Goal: Task Accomplishment & Management: Manage account settings

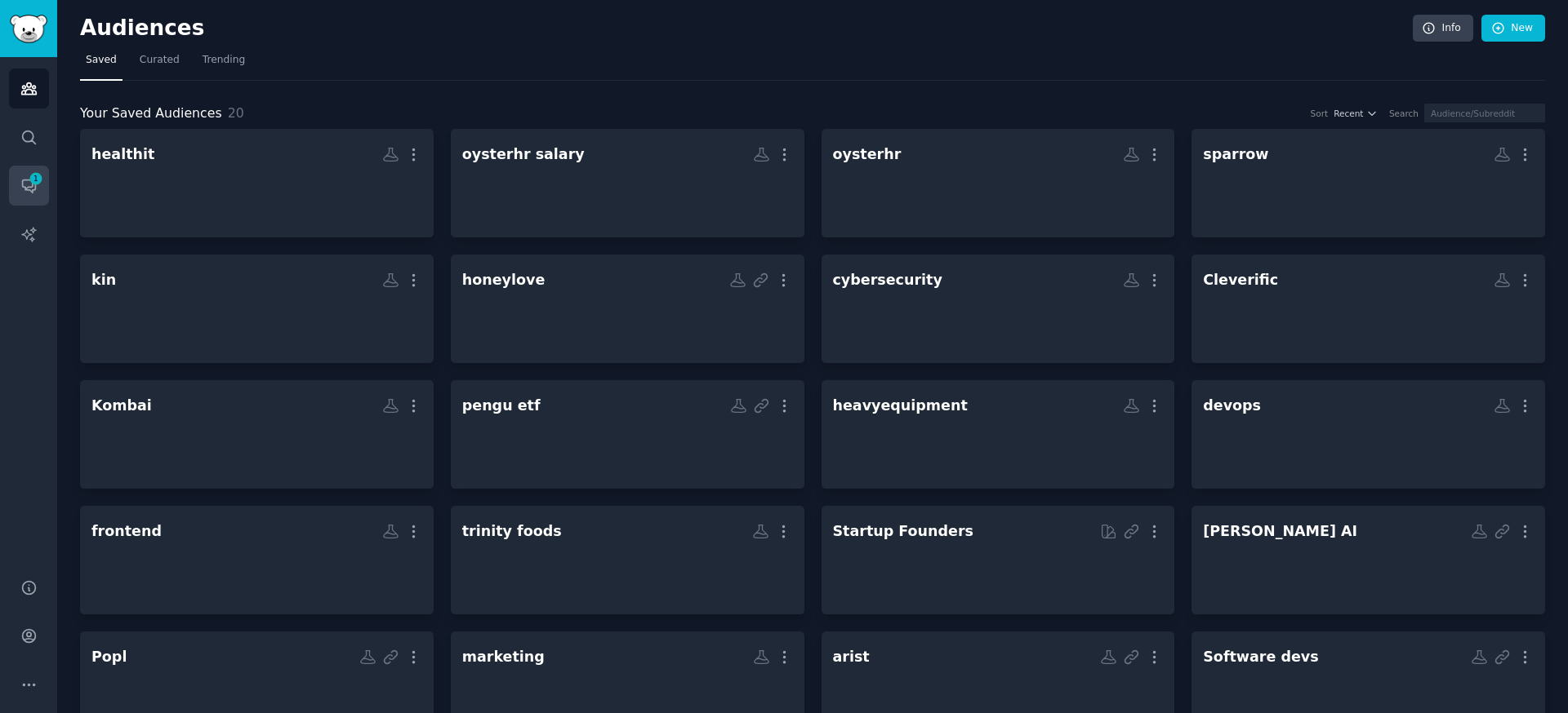
click at [41, 186] on link "Conversations 1" at bounding box center [29, 186] width 40 height 40
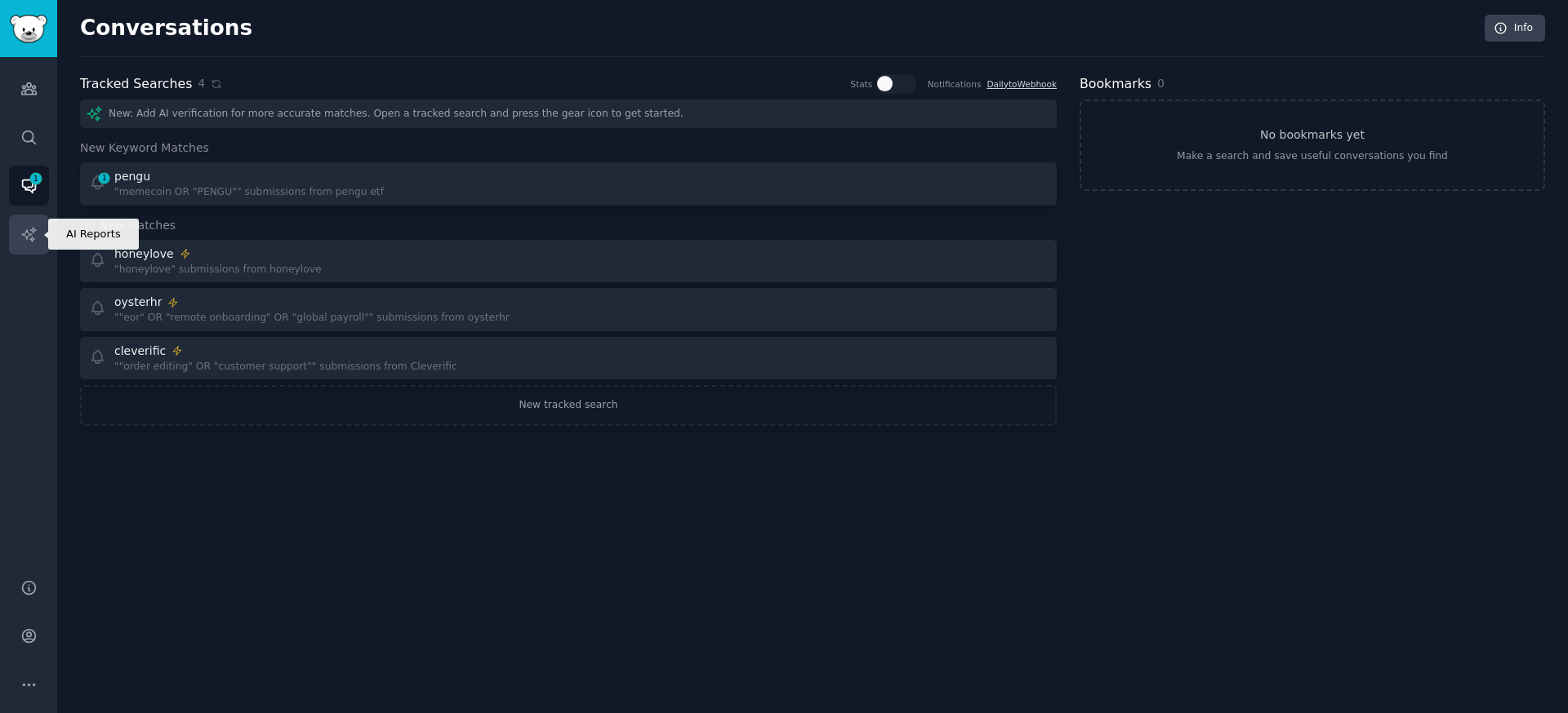
click at [27, 228] on icon "Sidebar" at bounding box center [28, 234] width 17 height 17
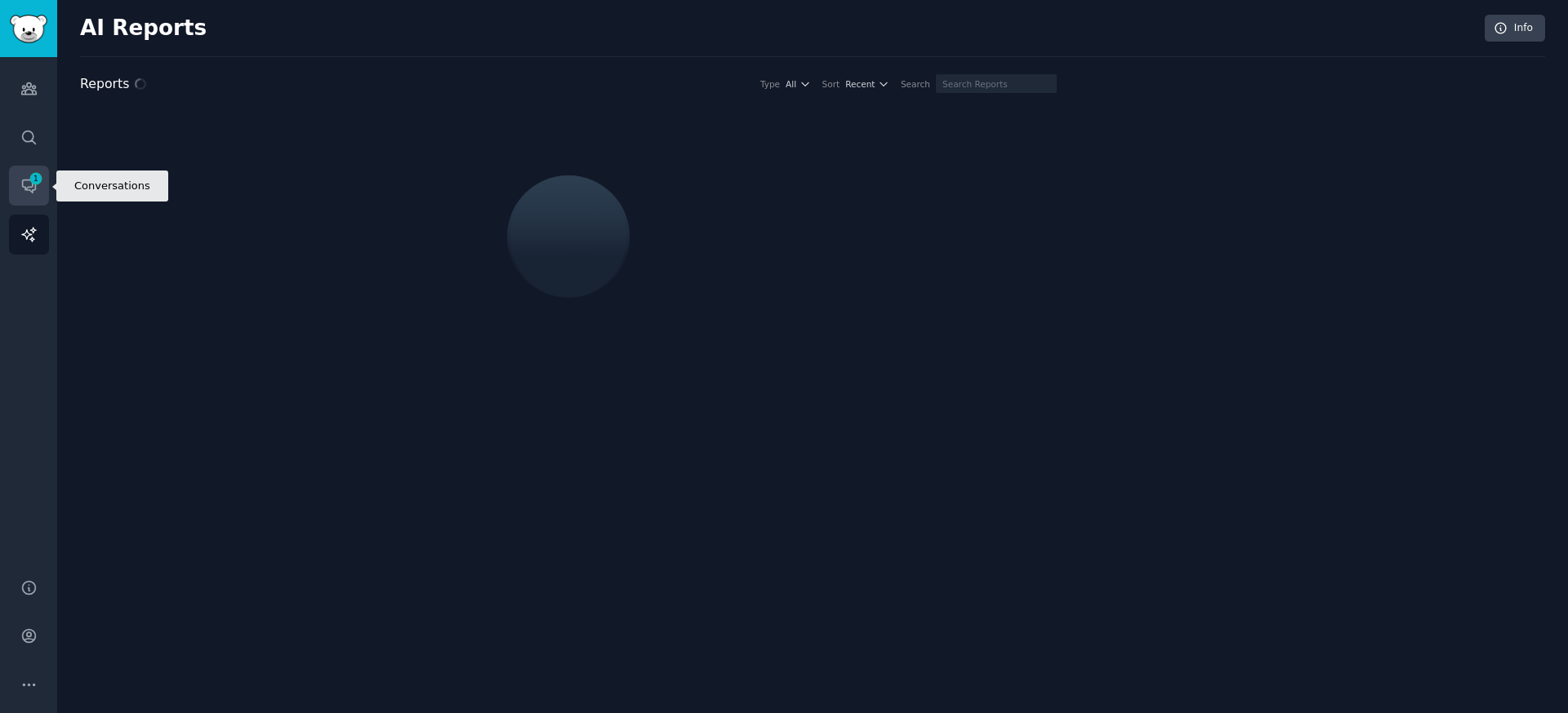
click at [23, 186] on icon "Sidebar" at bounding box center [28, 187] width 13 height 13
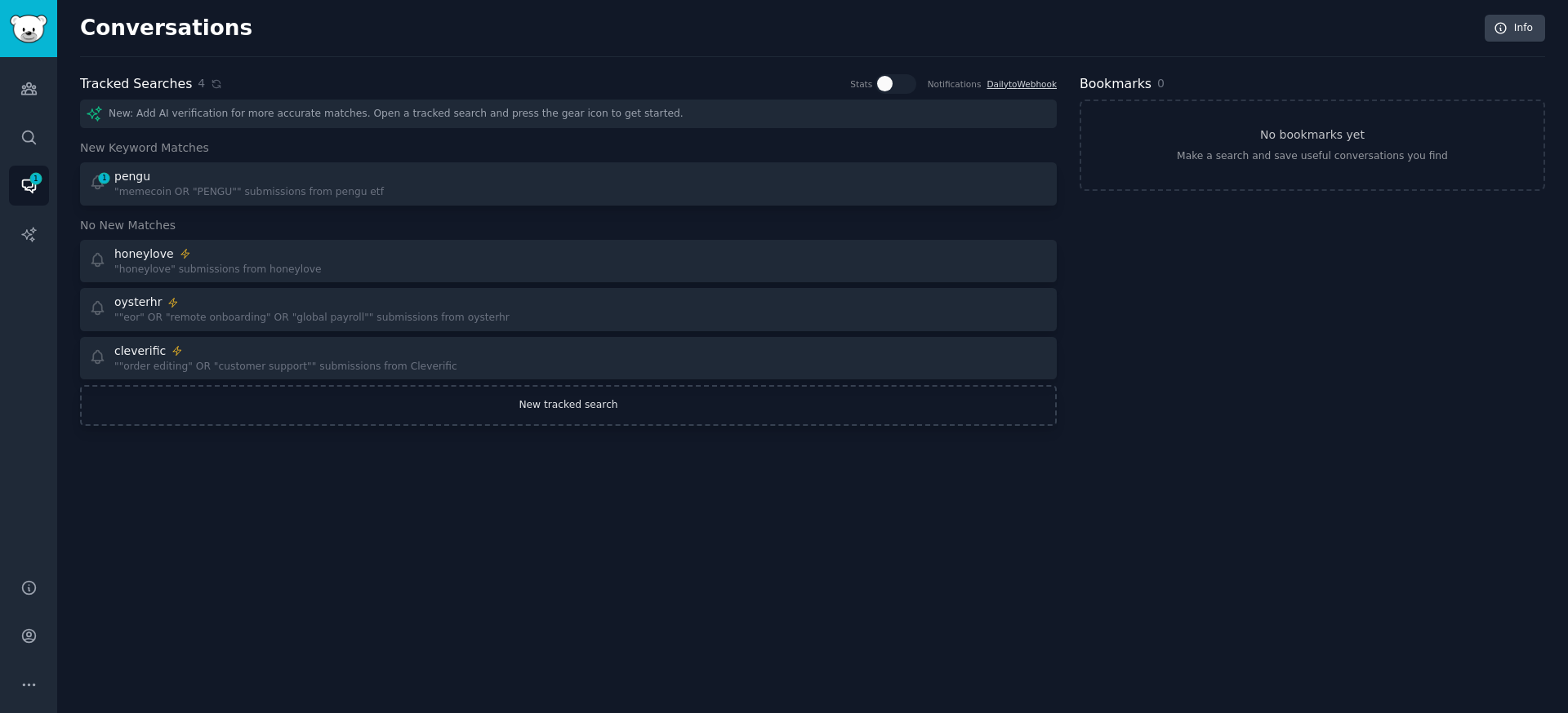
click at [609, 396] on link "New tracked search" at bounding box center [568, 405] width 977 height 41
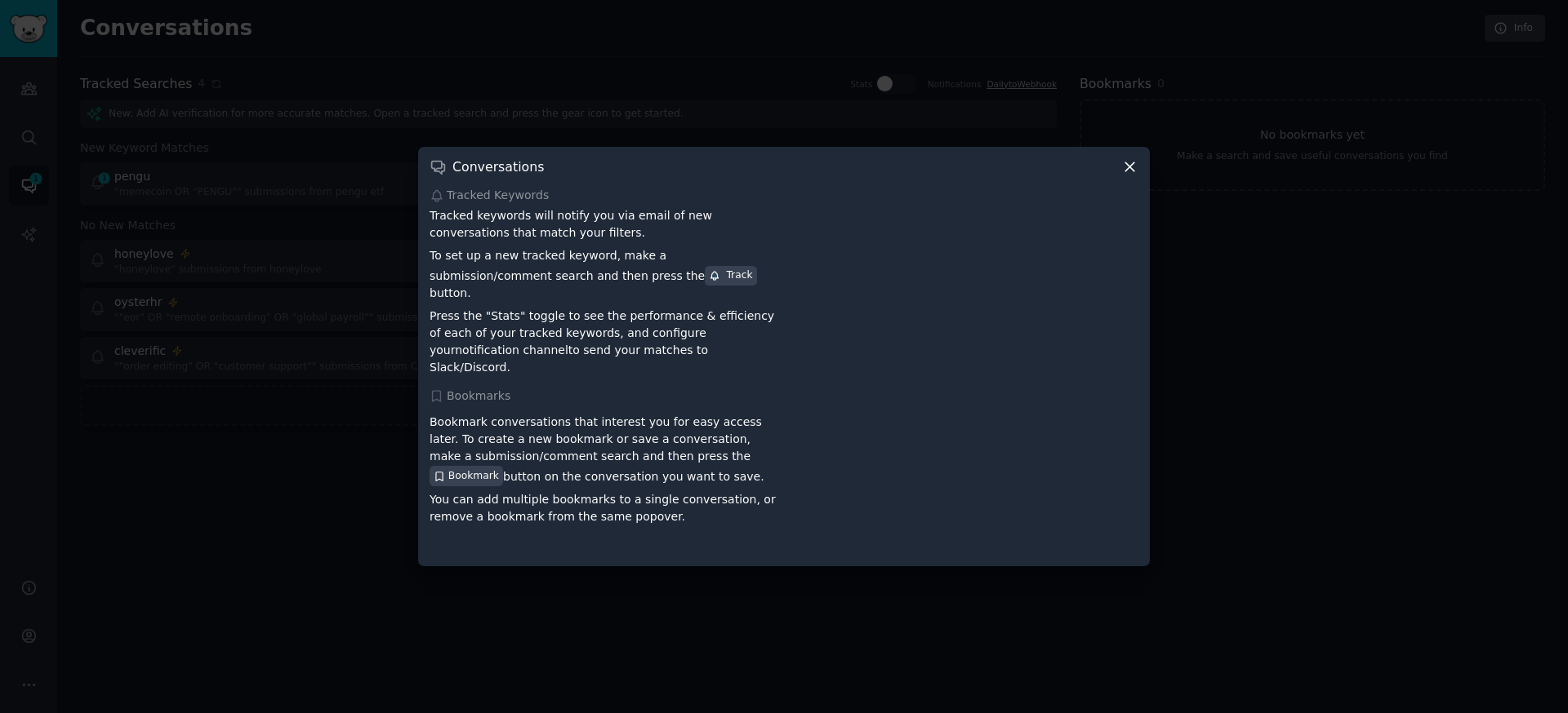
click at [1125, 176] on icon at bounding box center [1130, 167] width 17 height 17
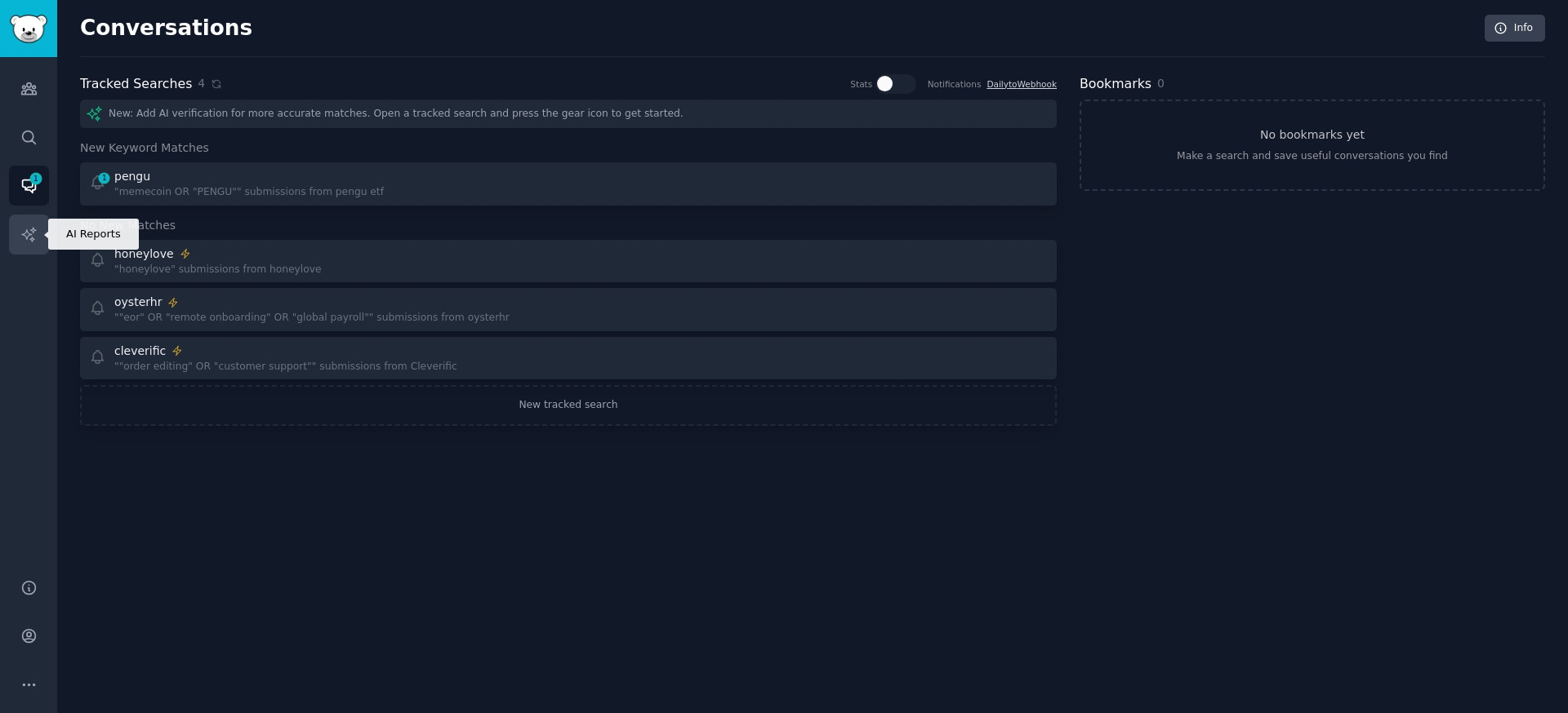
click at [36, 231] on icon "Sidebar" at bounding box center [28, 234] width 17 height 17
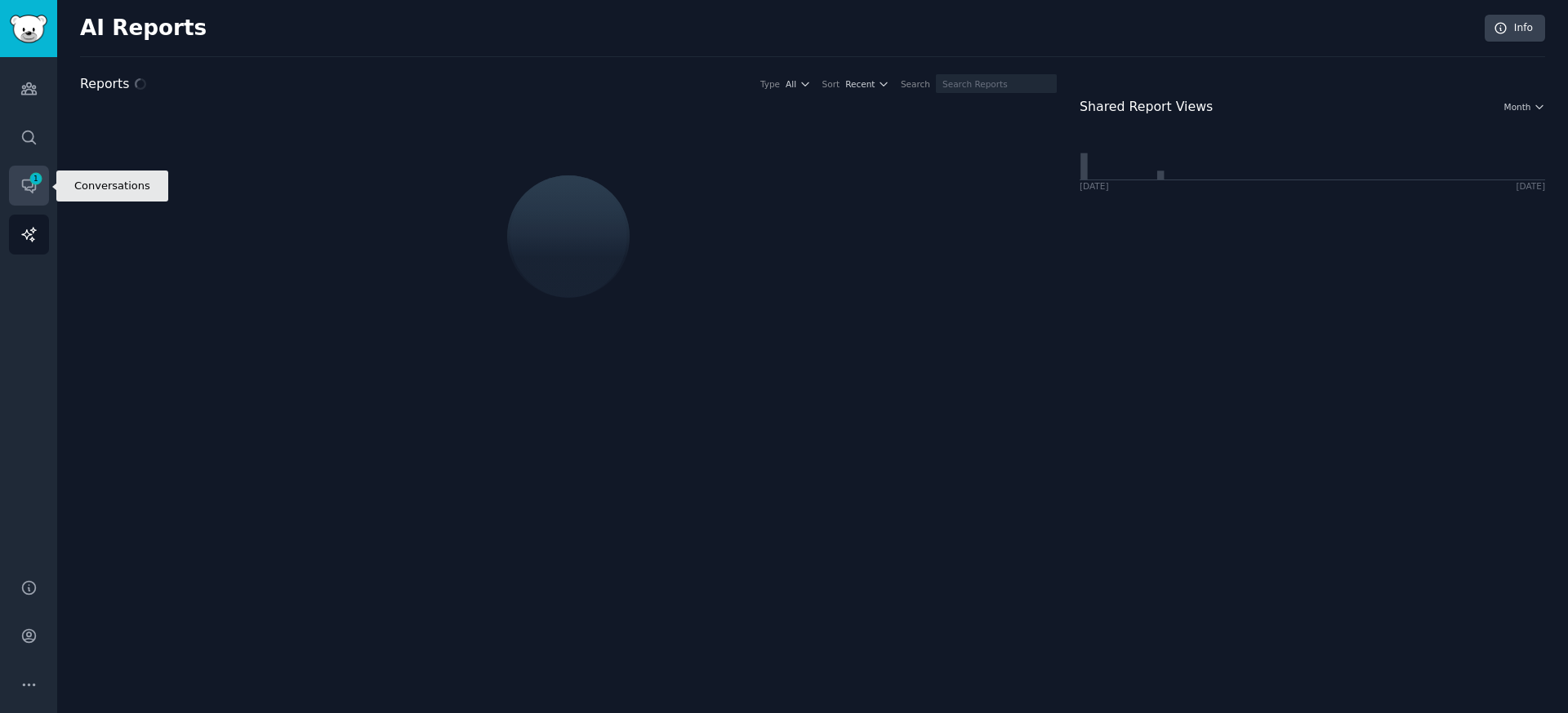
click at [33, 178] on span "1" at bounding box center [36, 178] width 15 height 11
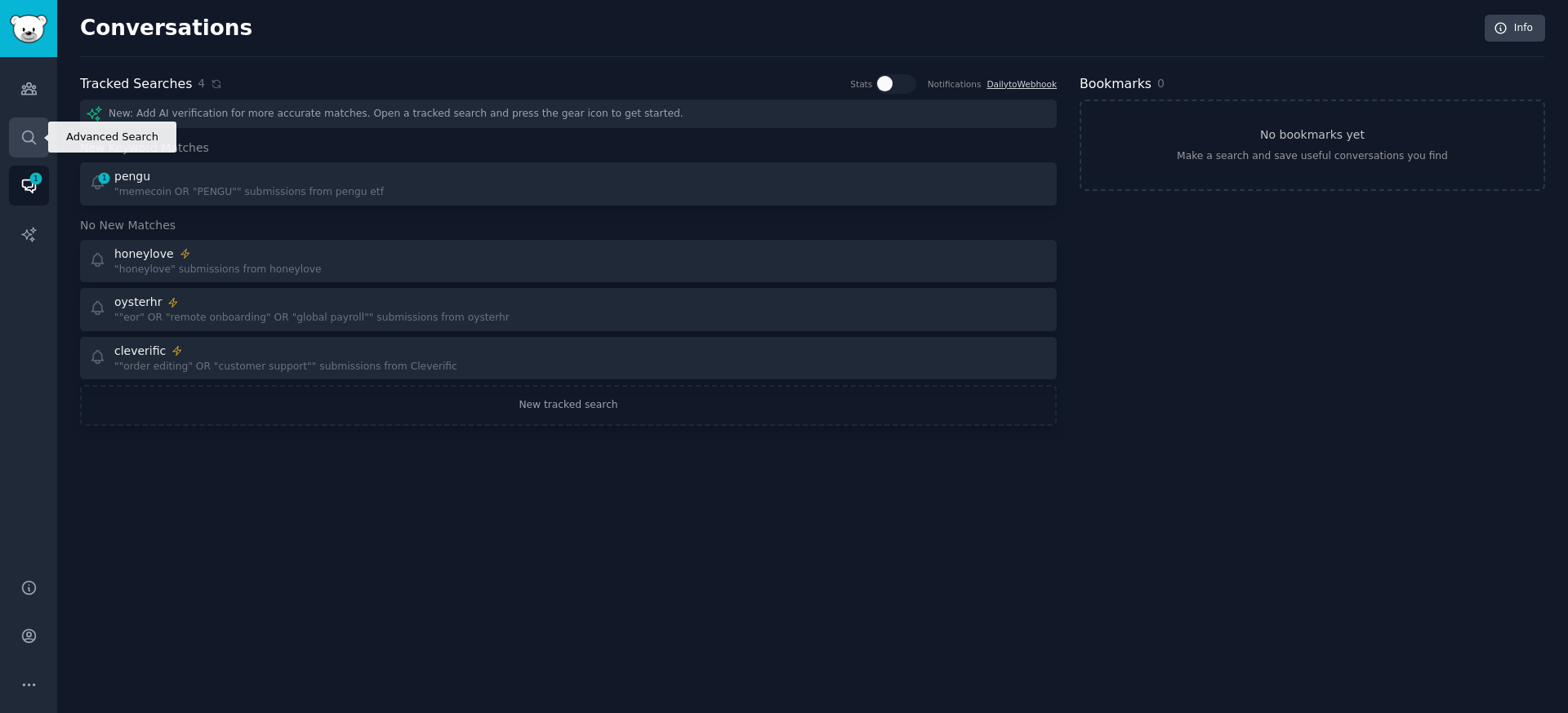
click at [25, 146] on link "Search" at bounding box center [29, 137] width 40 height 40
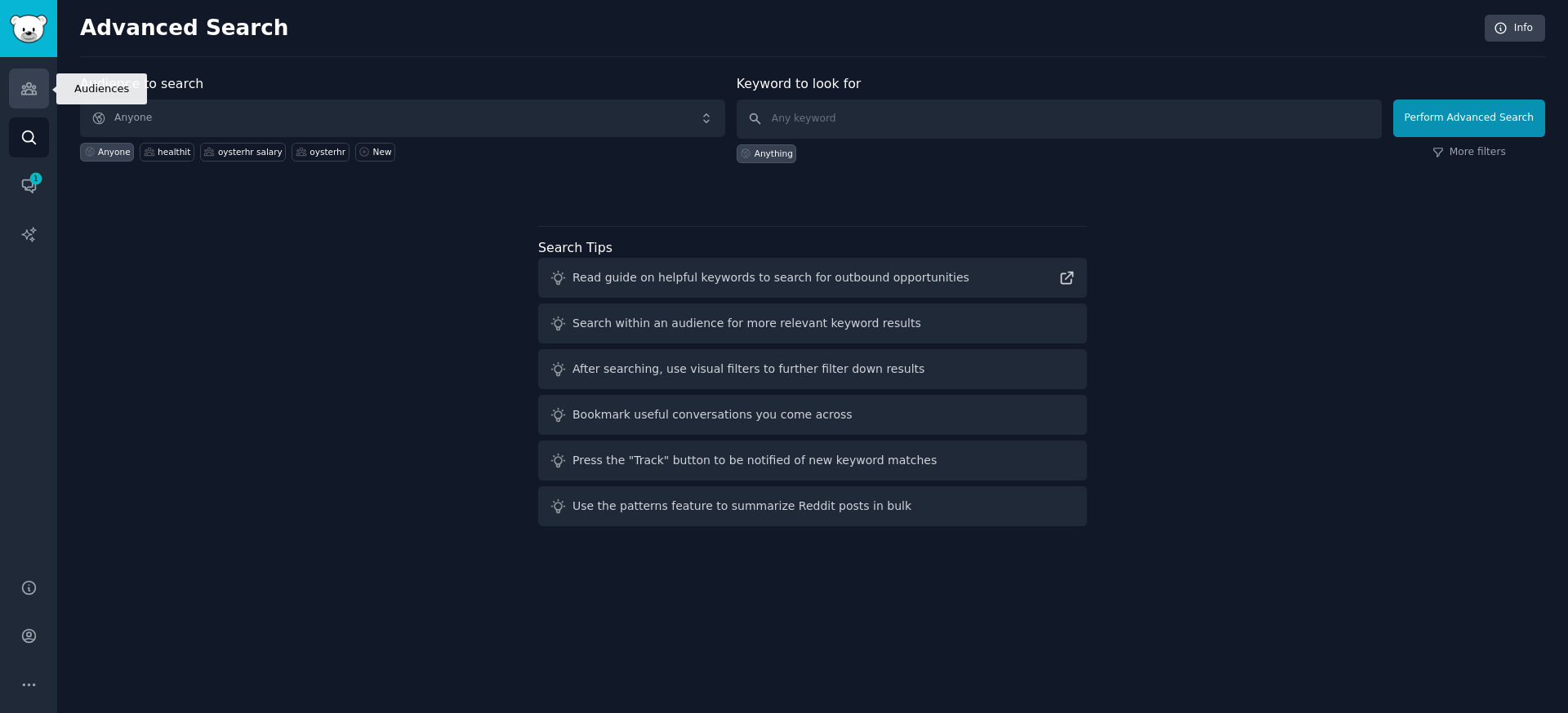
click at [29, 89] on icon "Sidebar" at bounding box center [28, 89] width 15 height 11
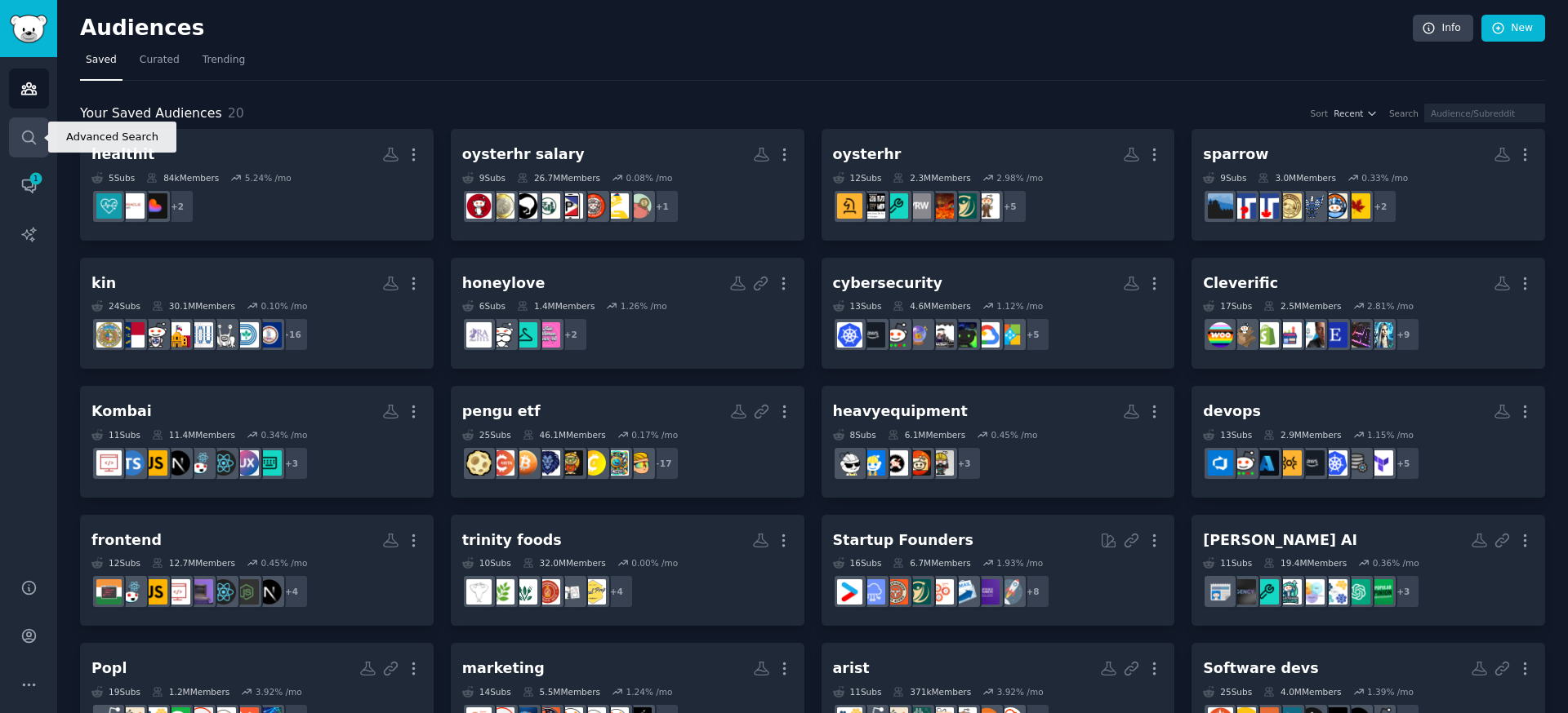
click at [27, 125] on link "Search" at bounding box center [29, 137] width 40 height 40
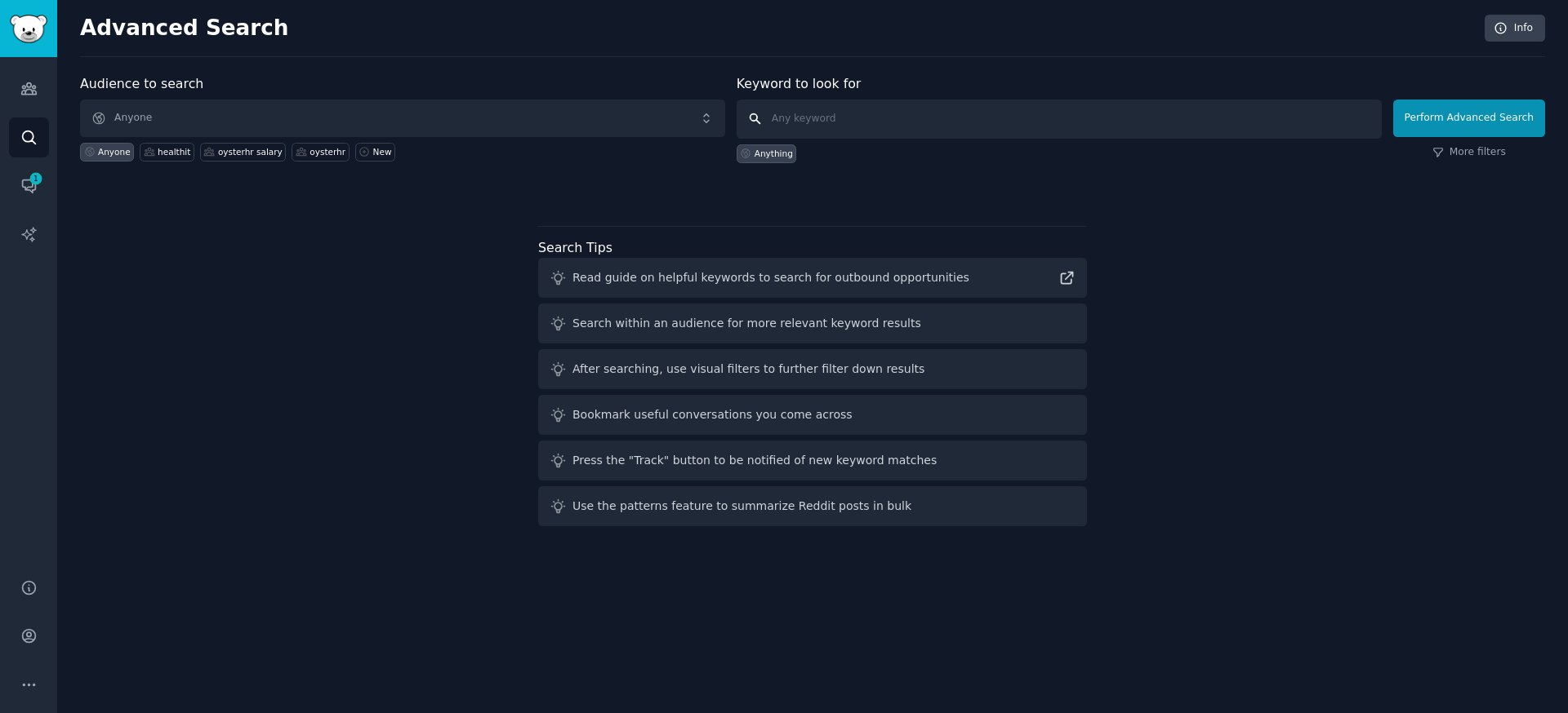
click at [850, 128] on input "text" at bounding box center [1059, 119] width 646 height 39
type input "realroots"
click button "Perform Advanced Search" at bounding box center [1470, 118] width 152 height 38
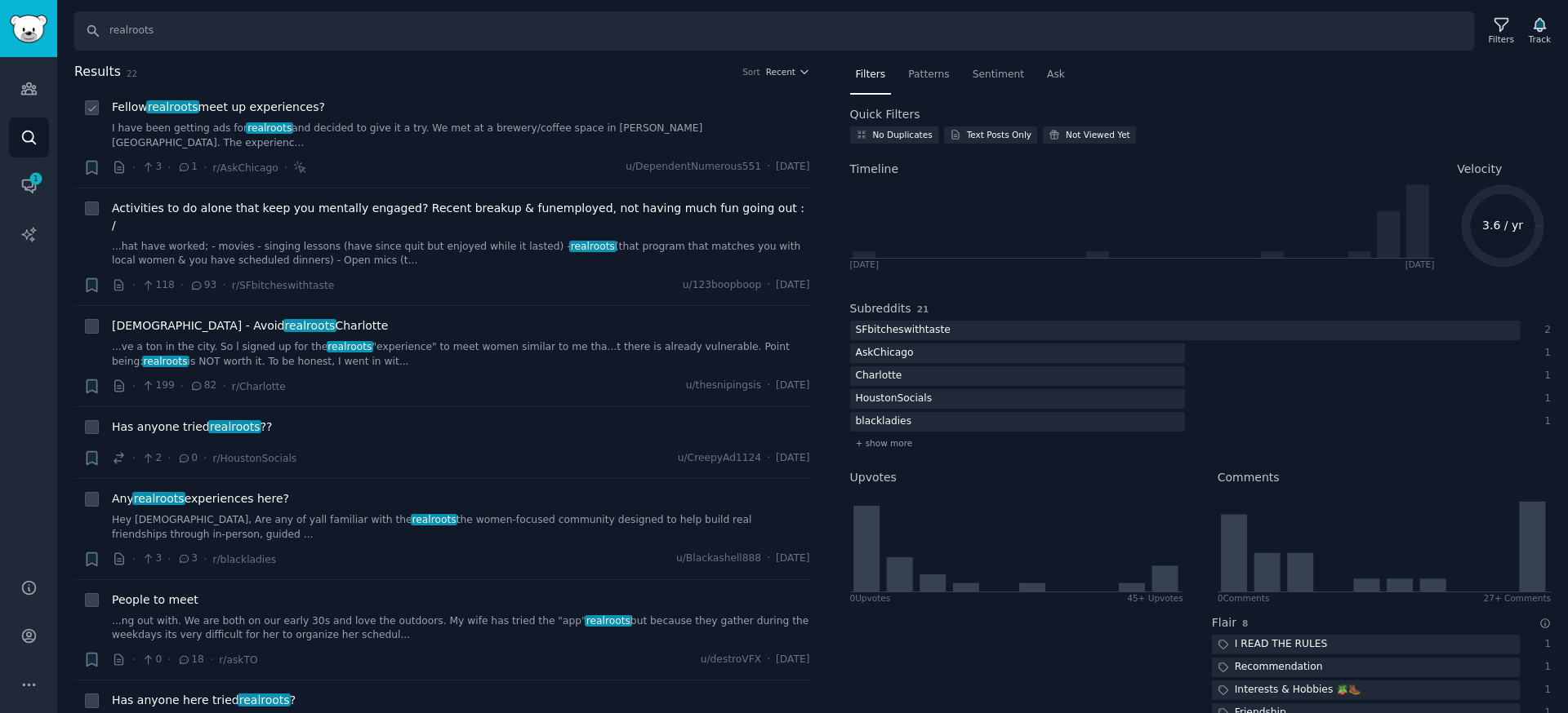
click at [462, 126] on link "I have been getting ads for realroots and decided to give it a try. We met at a…" at bounding box center [461, 135] width 699 height 28
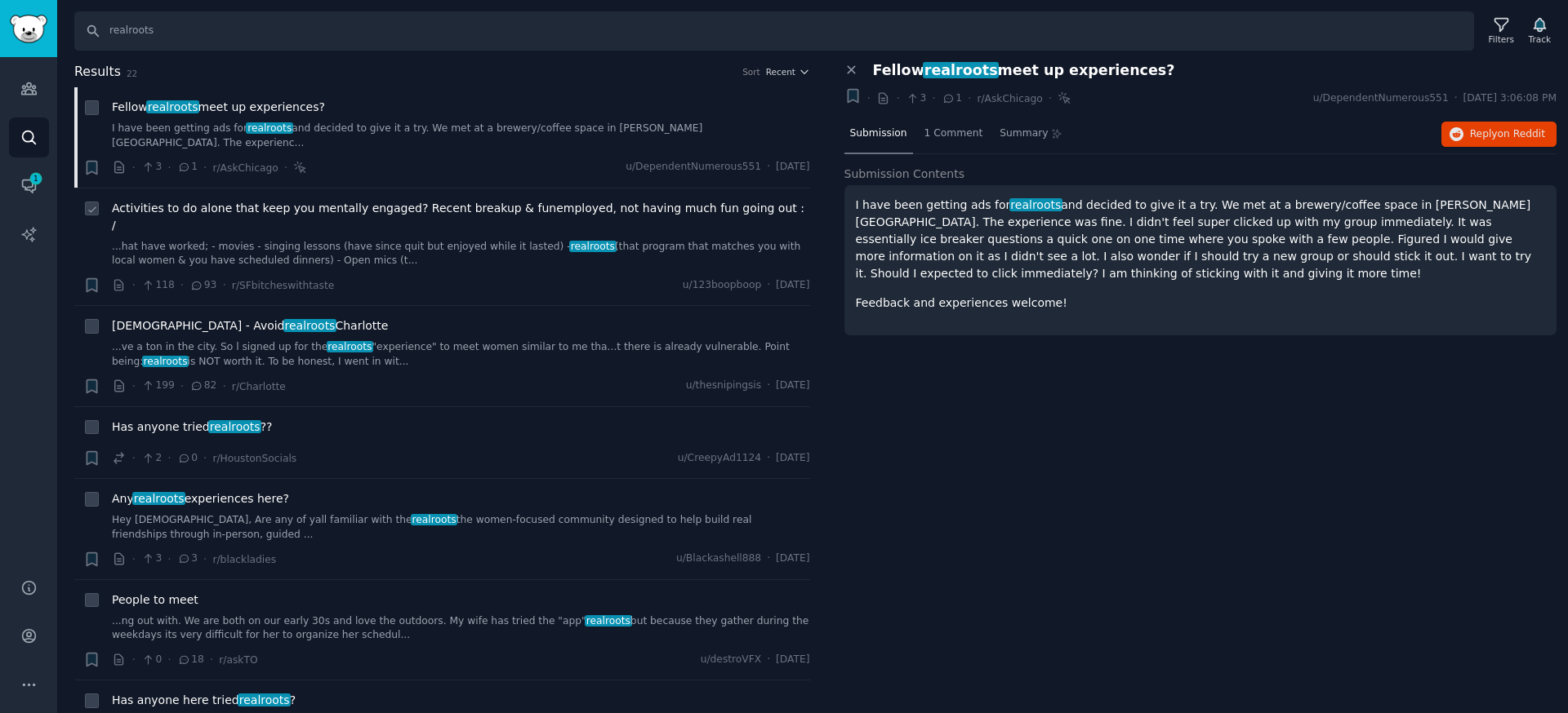
click at [395, 243] on div "Activities to do alone that keep you mentally engaged? Recent breakup & funempl…" at bounding box center [461, 247] width 699 height 94
click at [405, 240] on link "...hat have worked; - movies - singing lessons (have since quit but enjoyed whi…" at bounding box center [461, 254] width 699 height 28
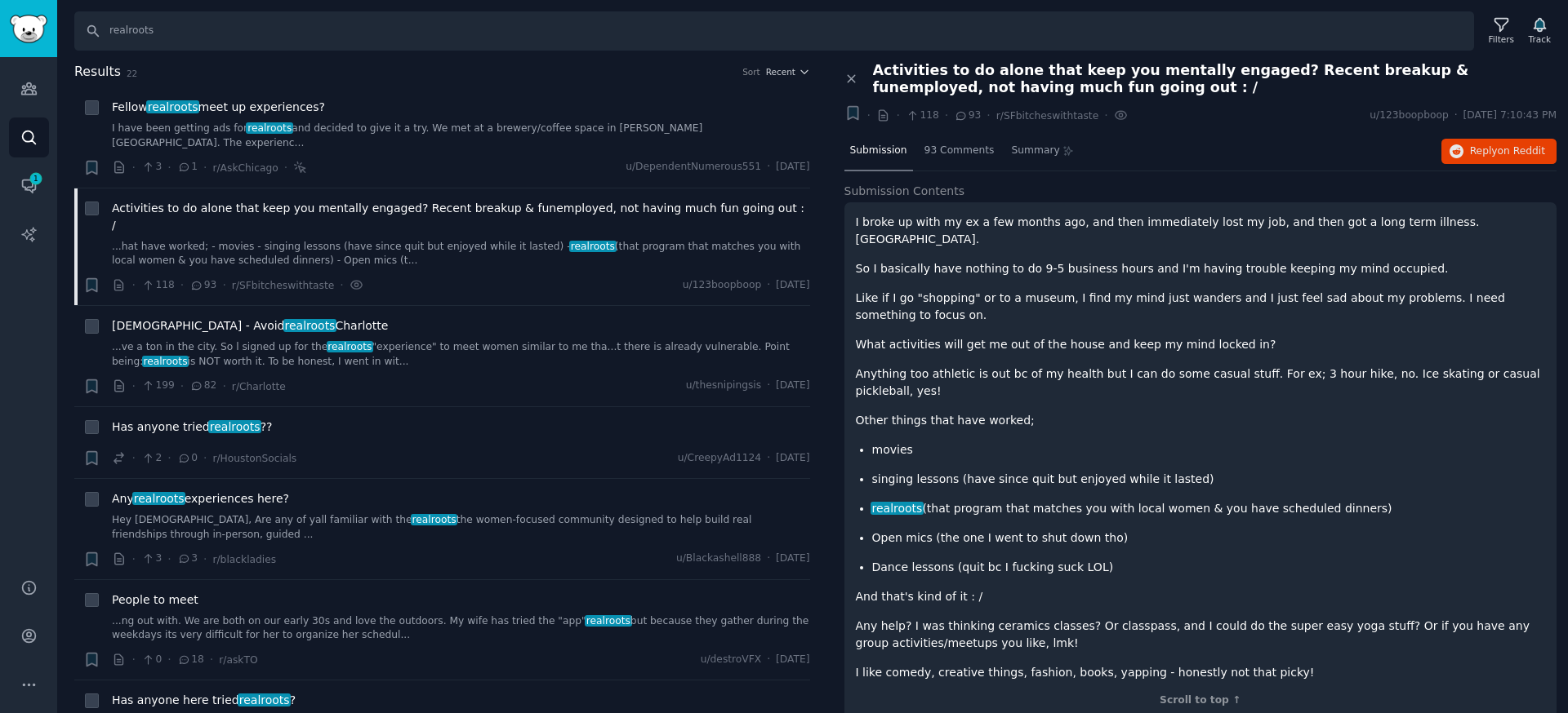
scroll to position [5, 0]
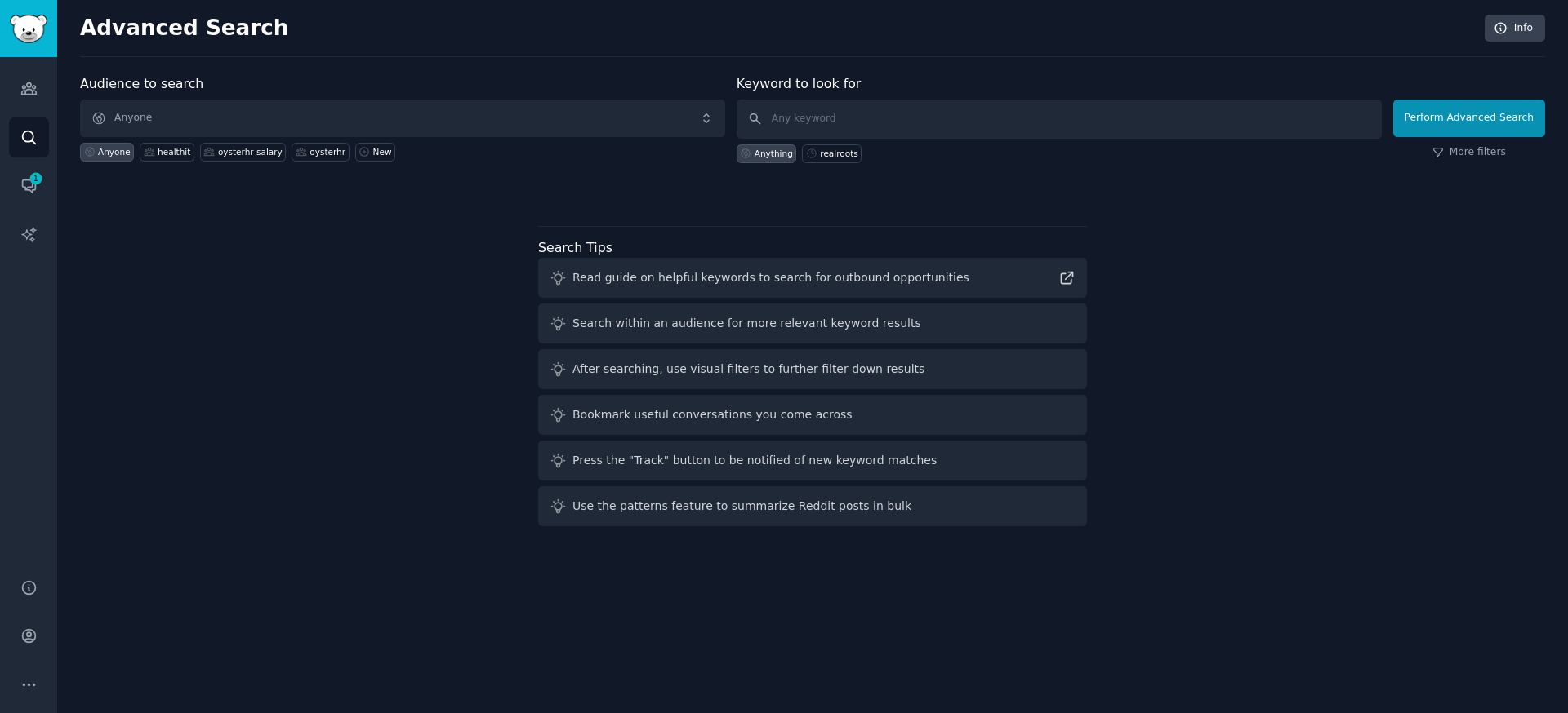
drag, startPoint x: 1345, startPoint y: 163, endPoint x: 1326, endPoint y: 135, distance: 33.8
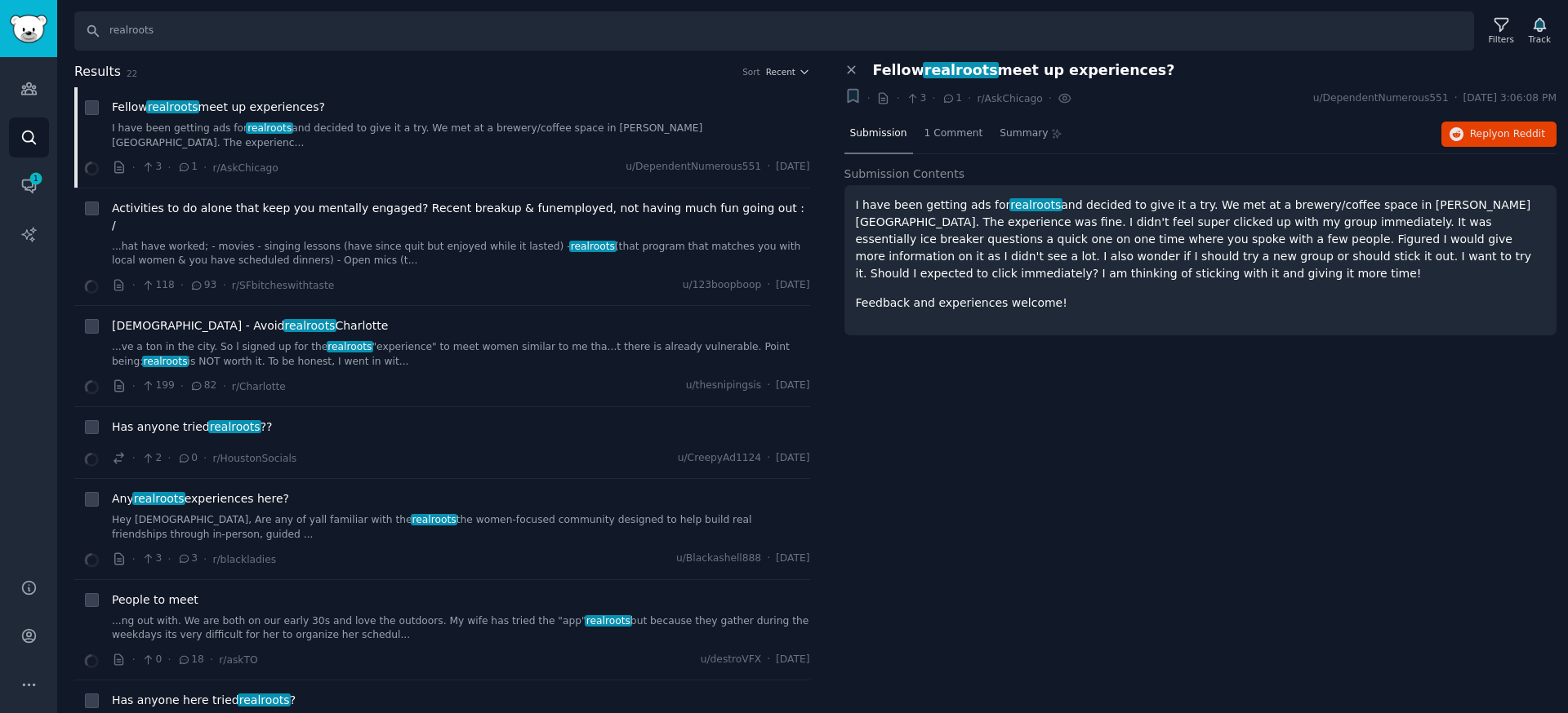
drag, startPoint x: 1209, startPoint y: 244, endPoint x: 1150, endPoint y: 235, distance: 59.7
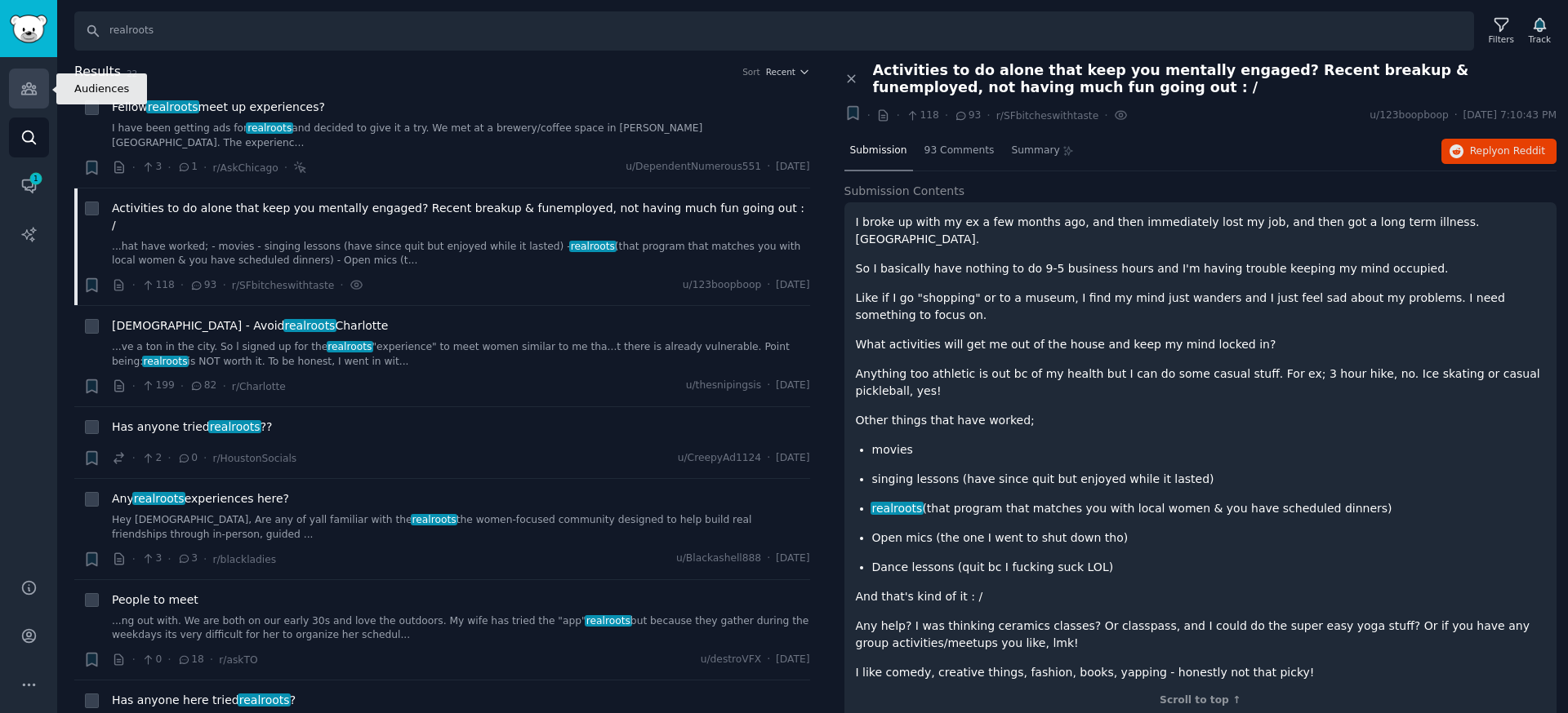
click at [27, 92] on icon "Sidebar" at bounding box center [28, 88] width 17 height 17
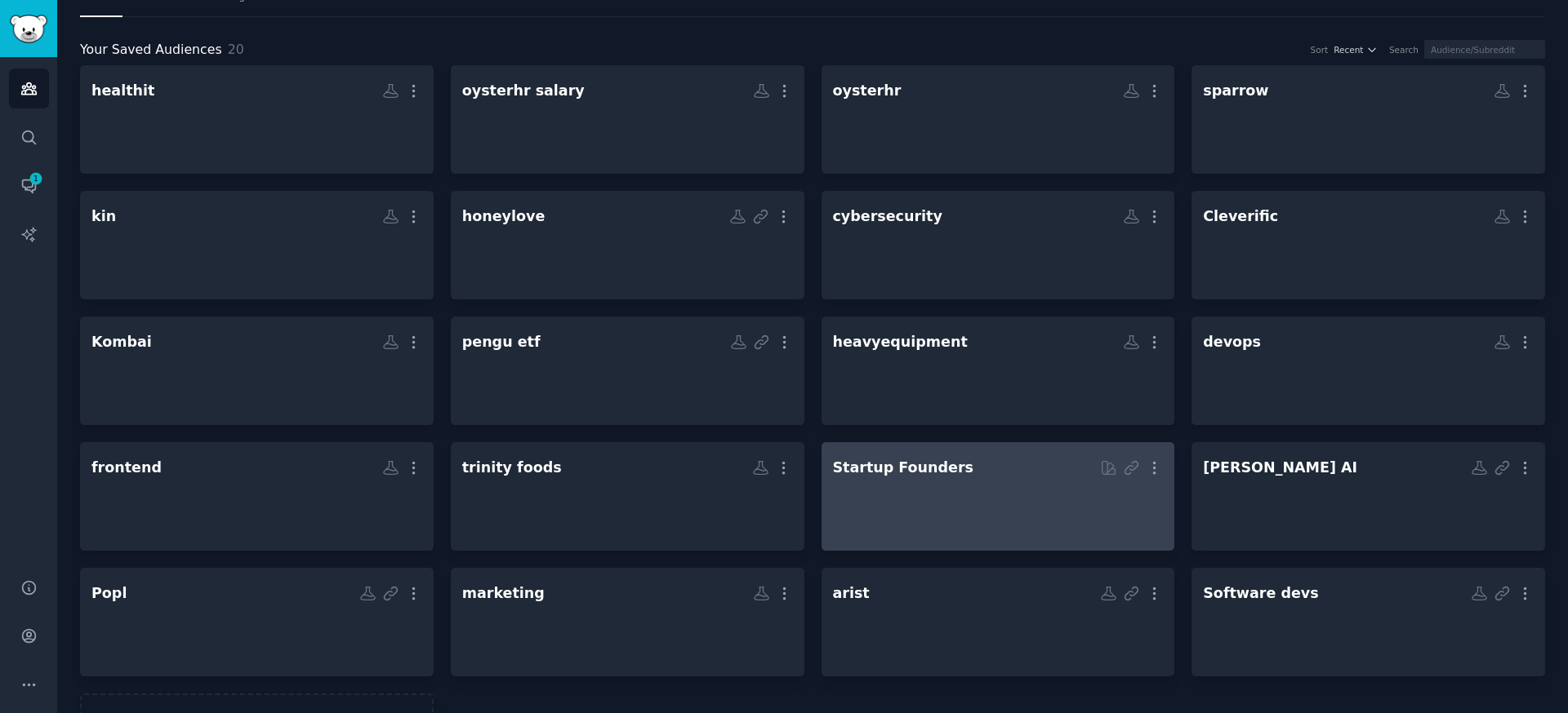
scroll to position [133, 0]
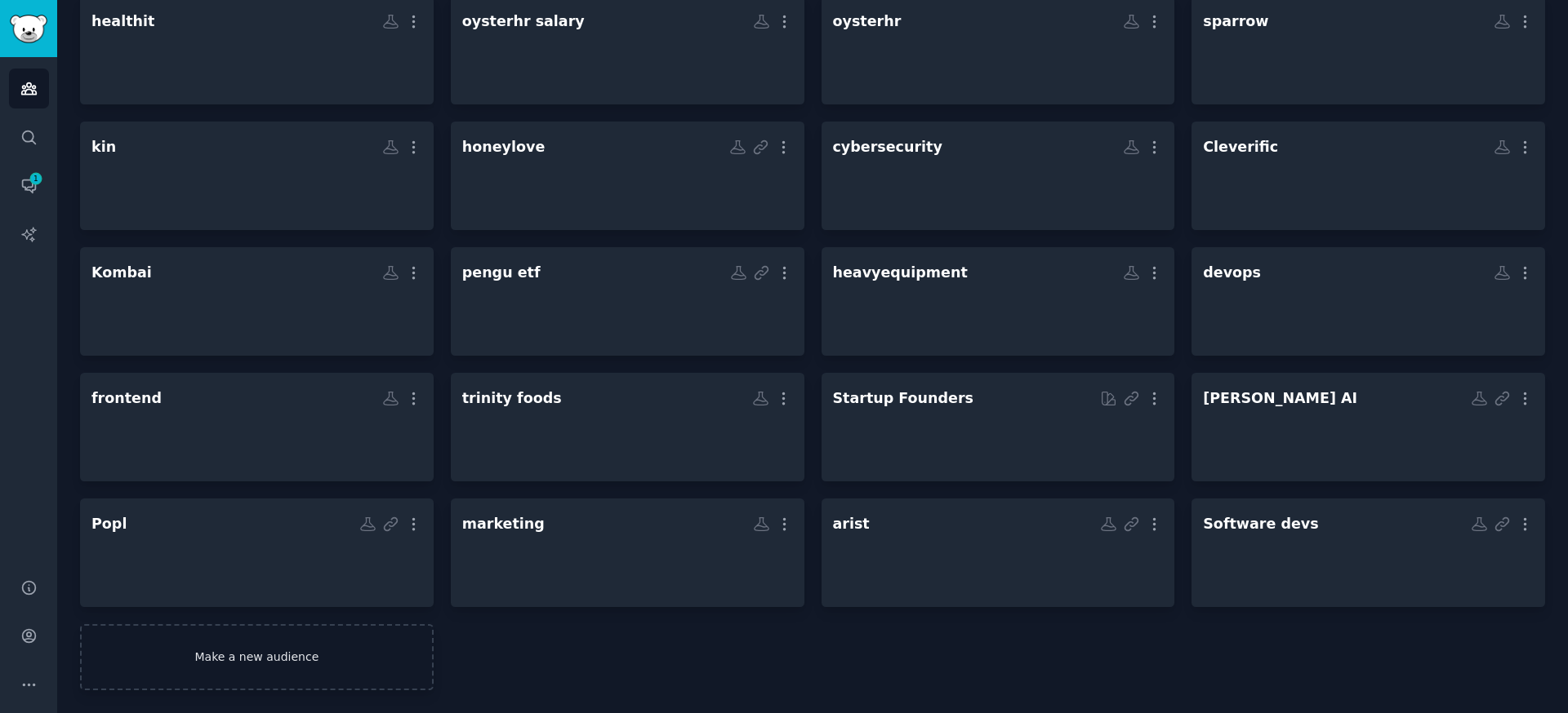
click at [289, 645] on link "Make a new audience" at bounding box center [256, 657] width 354 height 66
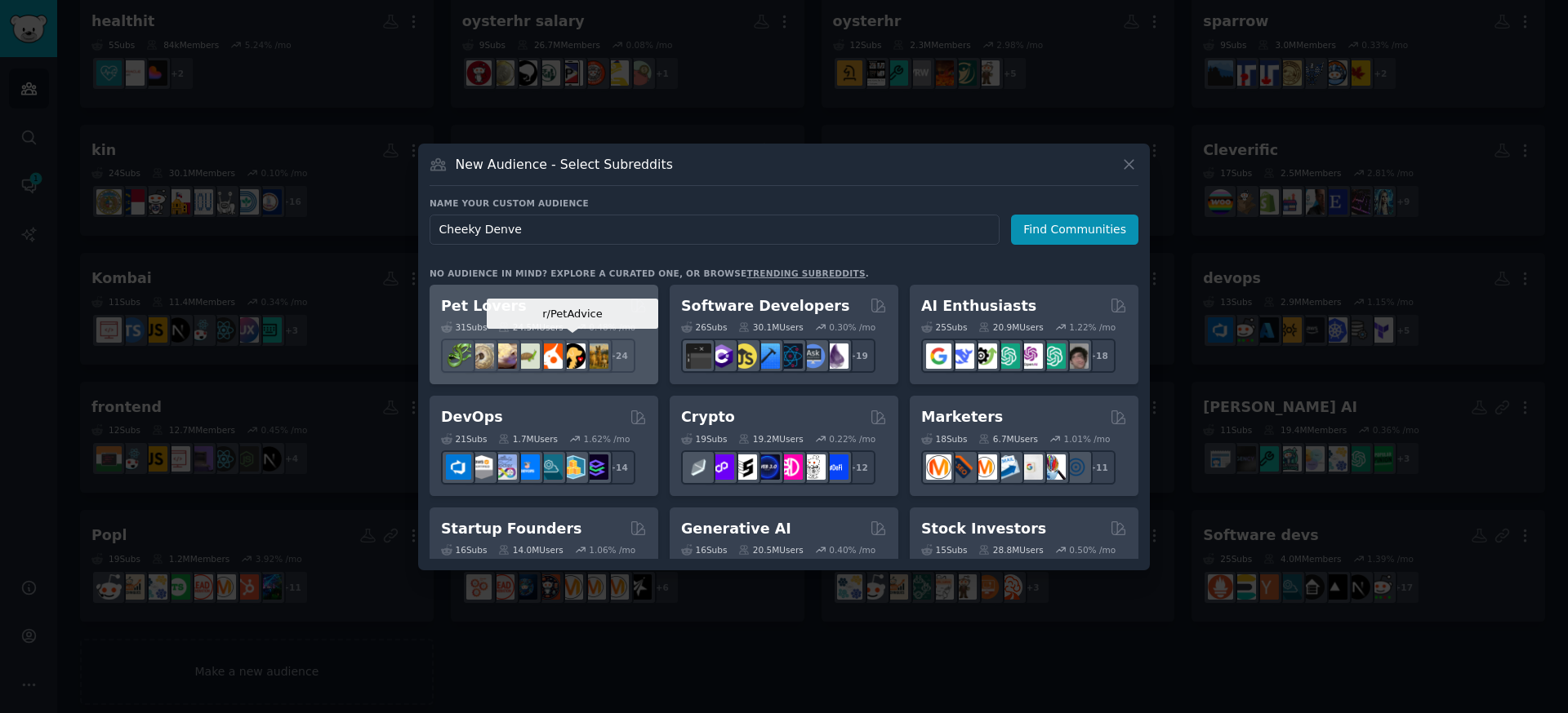
type input "Cheeky Denver"
click button "Find Communities" at bounding box center [1074, 230] width 127 height 30
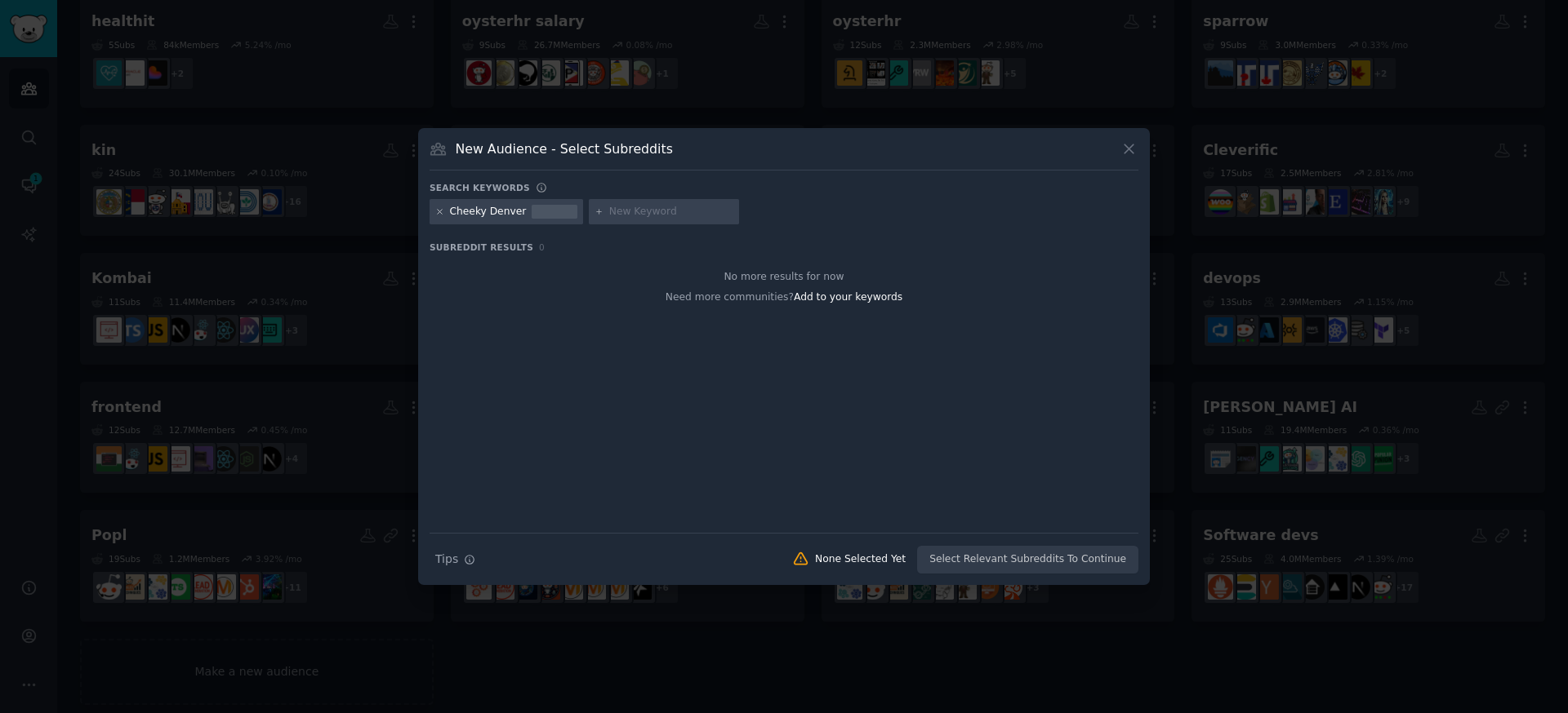
click at [439, 213] on icon at bounding box center [440, 211] width 4 height 4
click at [483, 223] on div at bounding box center [505, 212] width 150 height 27
click at [495, 217] on input "text" at bounding box center [512, 212] width 125 height 15
type input "Denver"
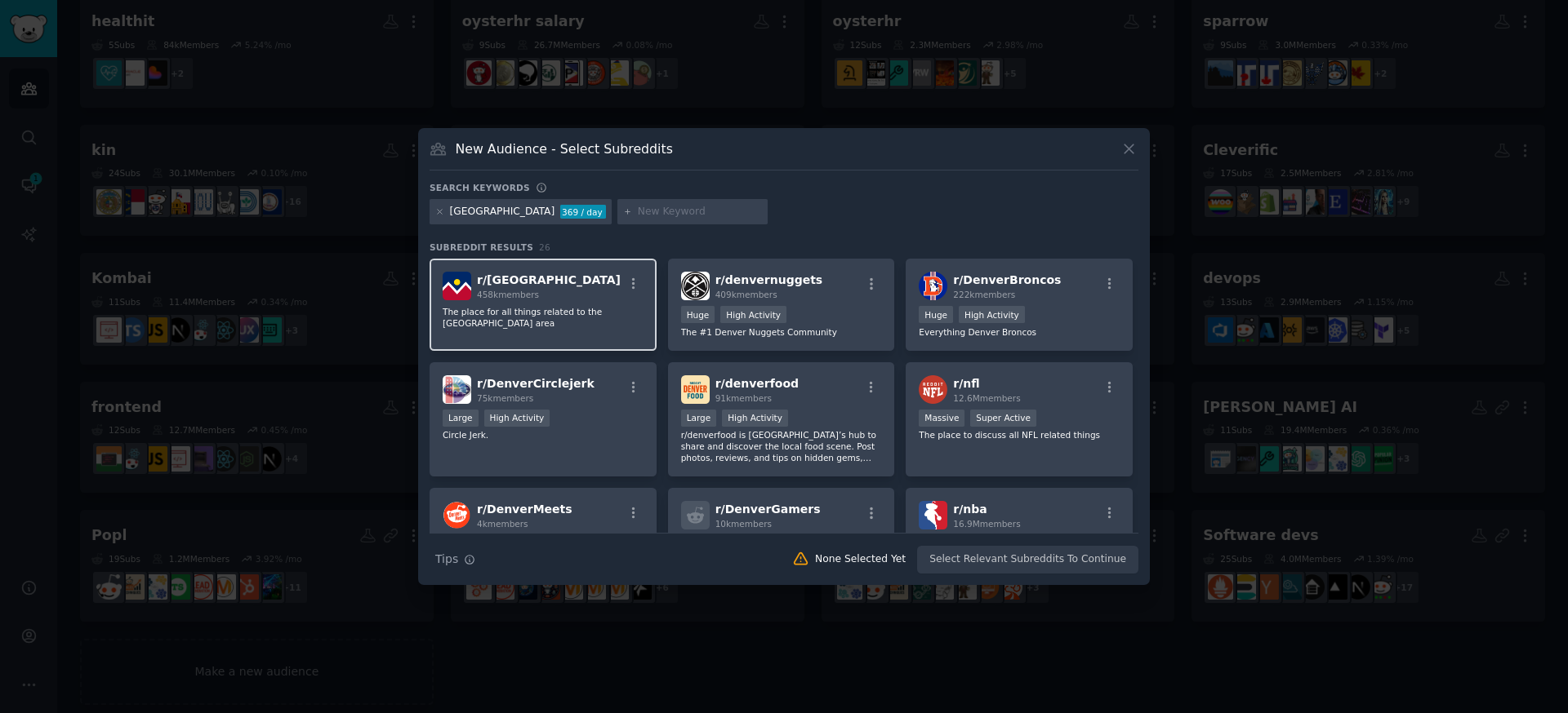
click at [577, 304] on div "r/ Denver 458k members The place for all things related to the Denver metro area" at bounding box center [543, 305] width 227 height 92
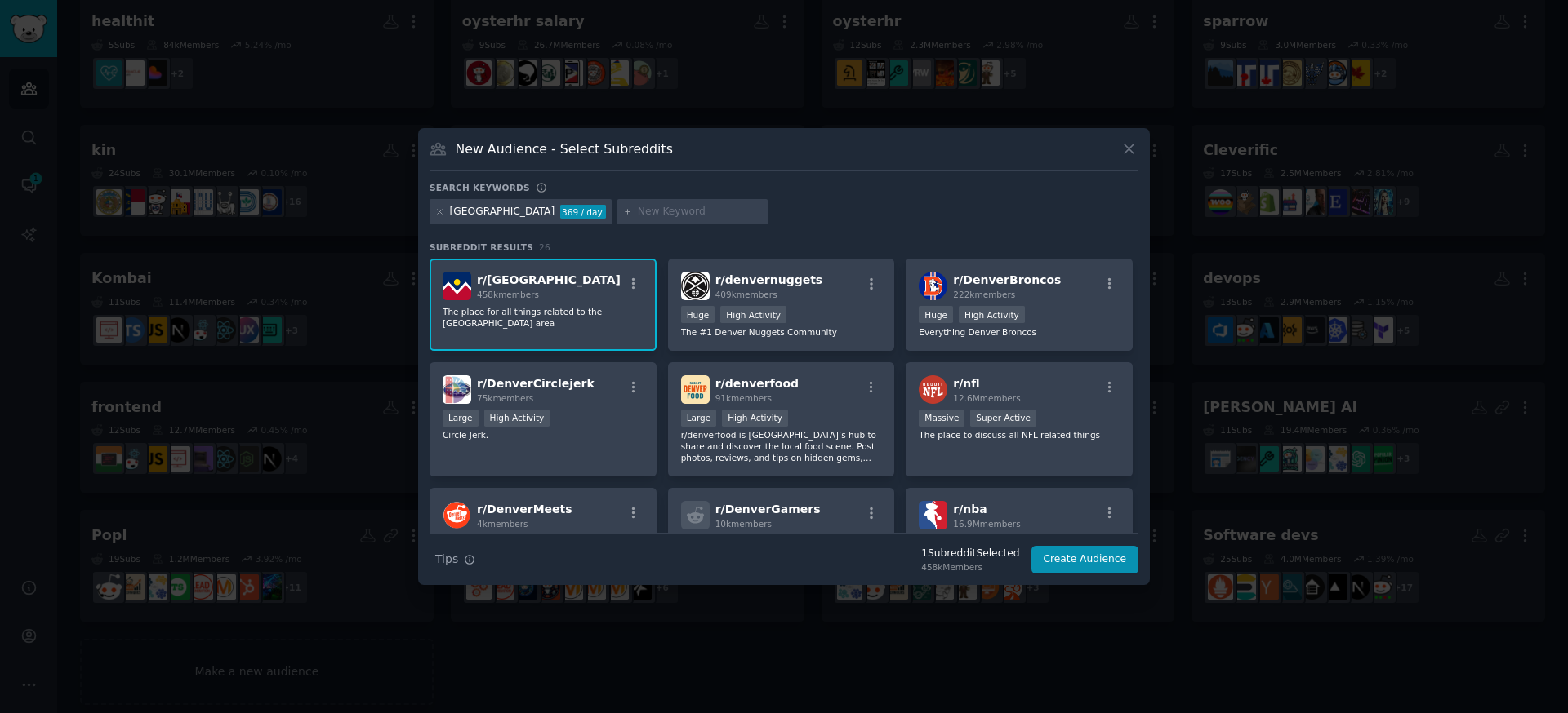
click at [445, 216] on div "Denver 369 / day" at bounding box center [520, 212] width 182 height 27
click at [447, 214] on div "Denver 369 / day" at bounding box center [520, 212] width 182 height 27
click at [441, 214] on icon at bounding box center [440, 212] width 9 height 9
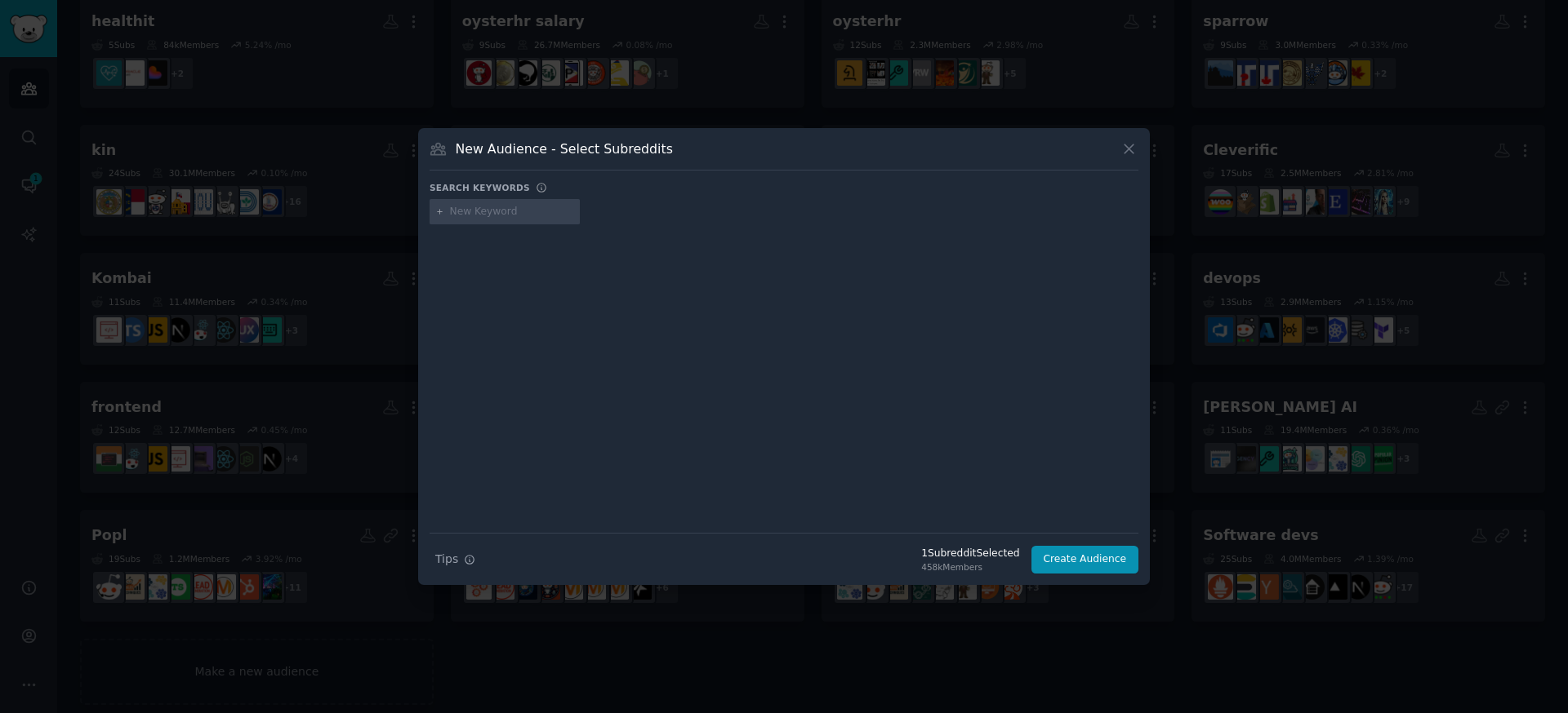
click at [467, 211] on input "text" at bounding box center [512, 212] width 125 height 15
type input "colroado"
click at [443, 217] on div "colroado" at bounding box center [489, 212] width 120 height 27
click at [440, 212] on icon at bounding box center [440, 211] width 4 height 4
click at [462, 211] on input "text" at bounding box center [512, 212] width 125 height 15
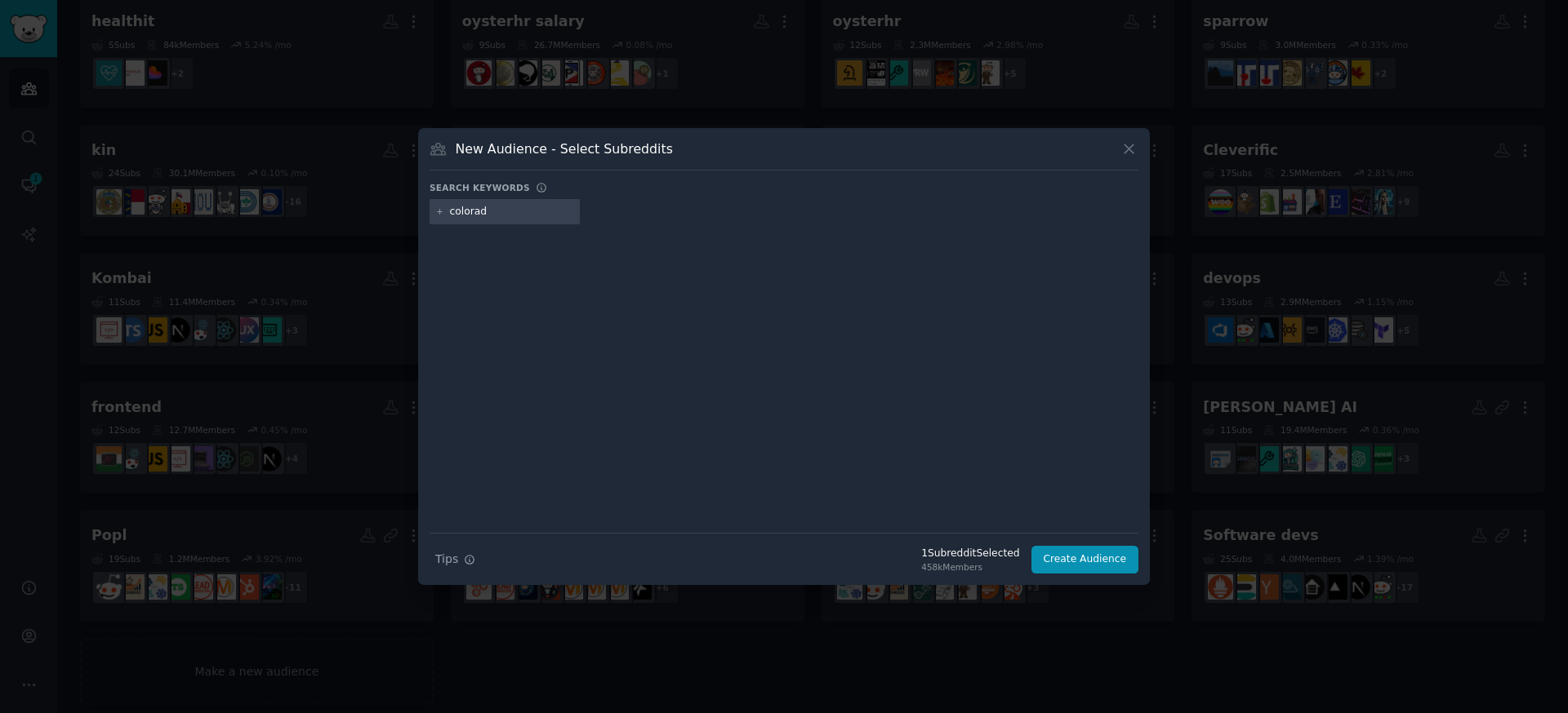
type input "colorado"
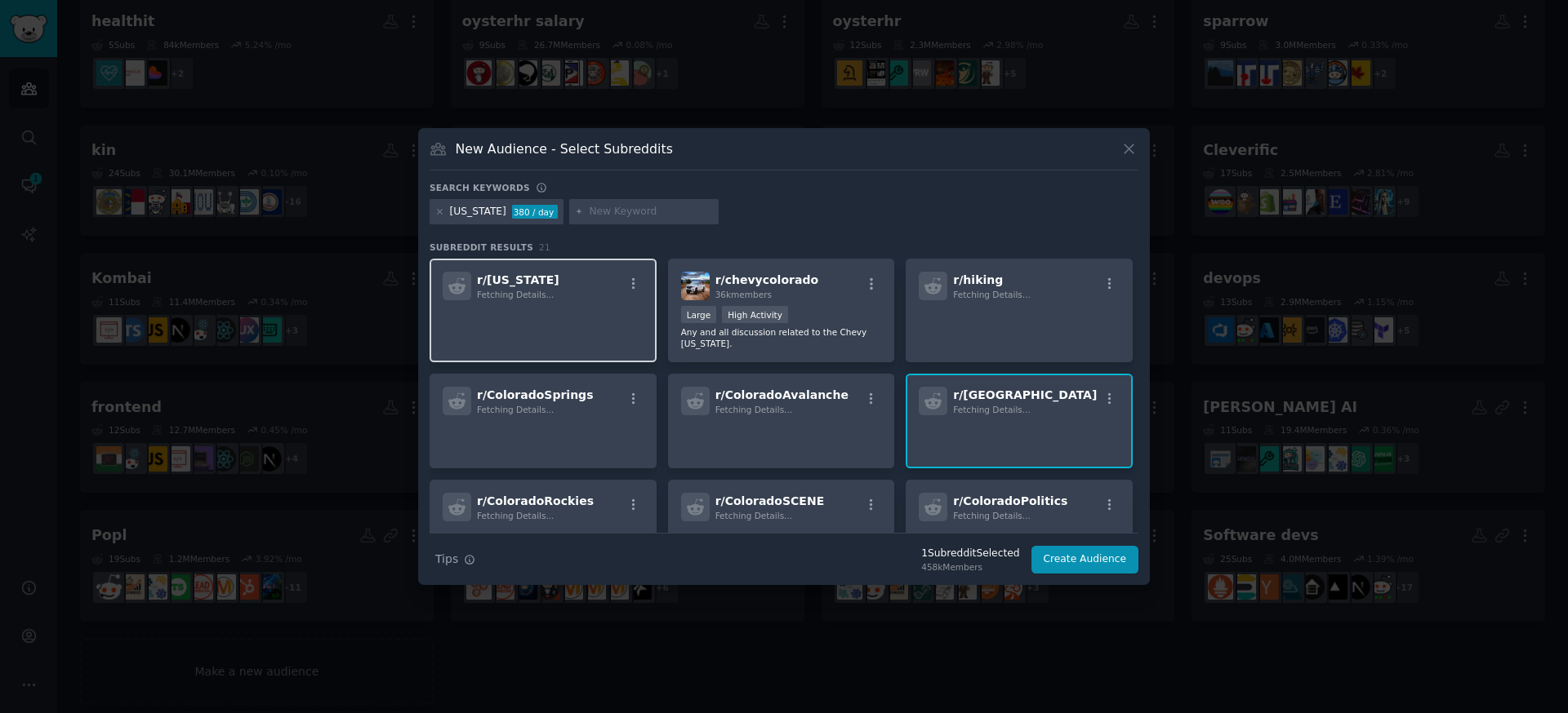
click at [551, 324] on p at bounding box center [542, 322] width 201 height 34
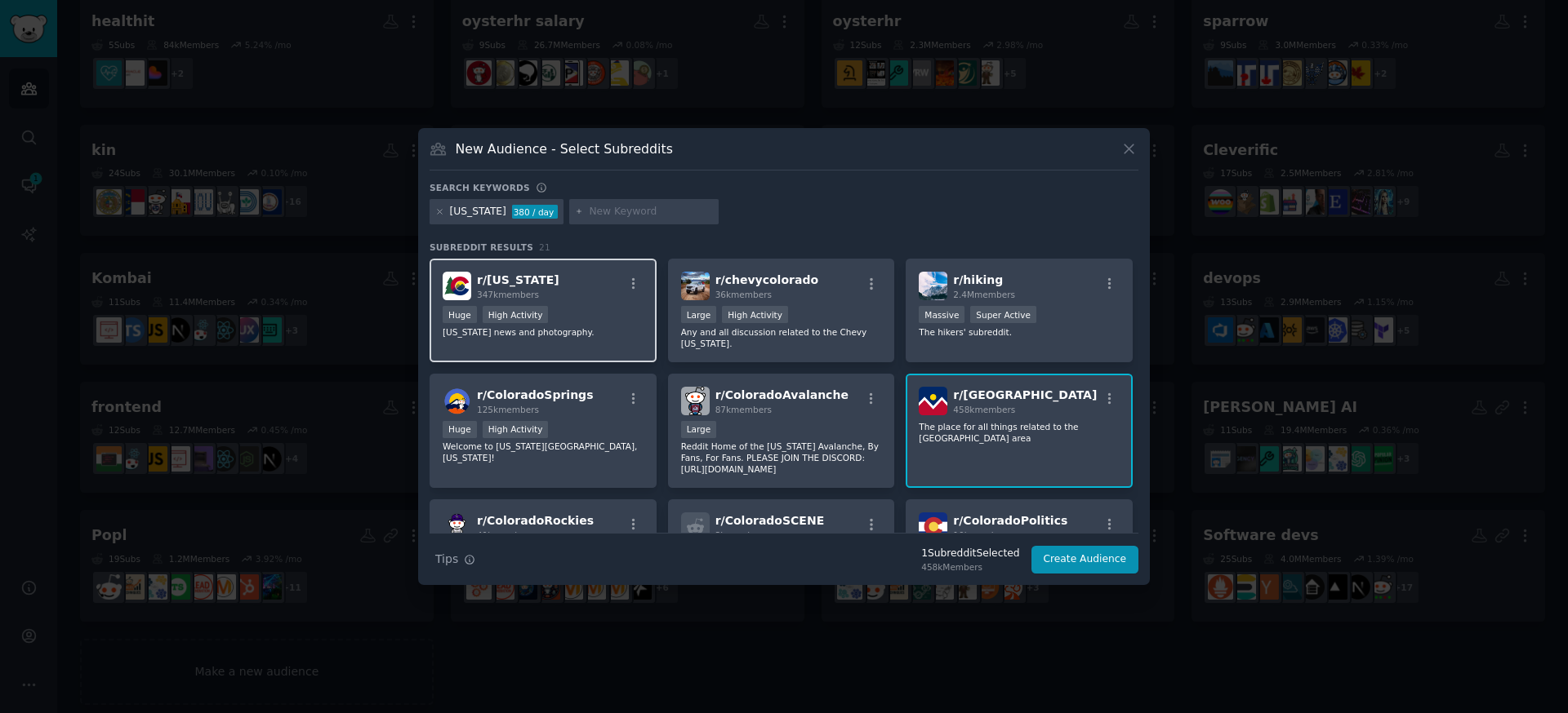
click at [583, 267] on div "r/ Colorado 347k members Huge High Activity Colorado news and photography." at bounding box center [543, 310] width 227 height 103
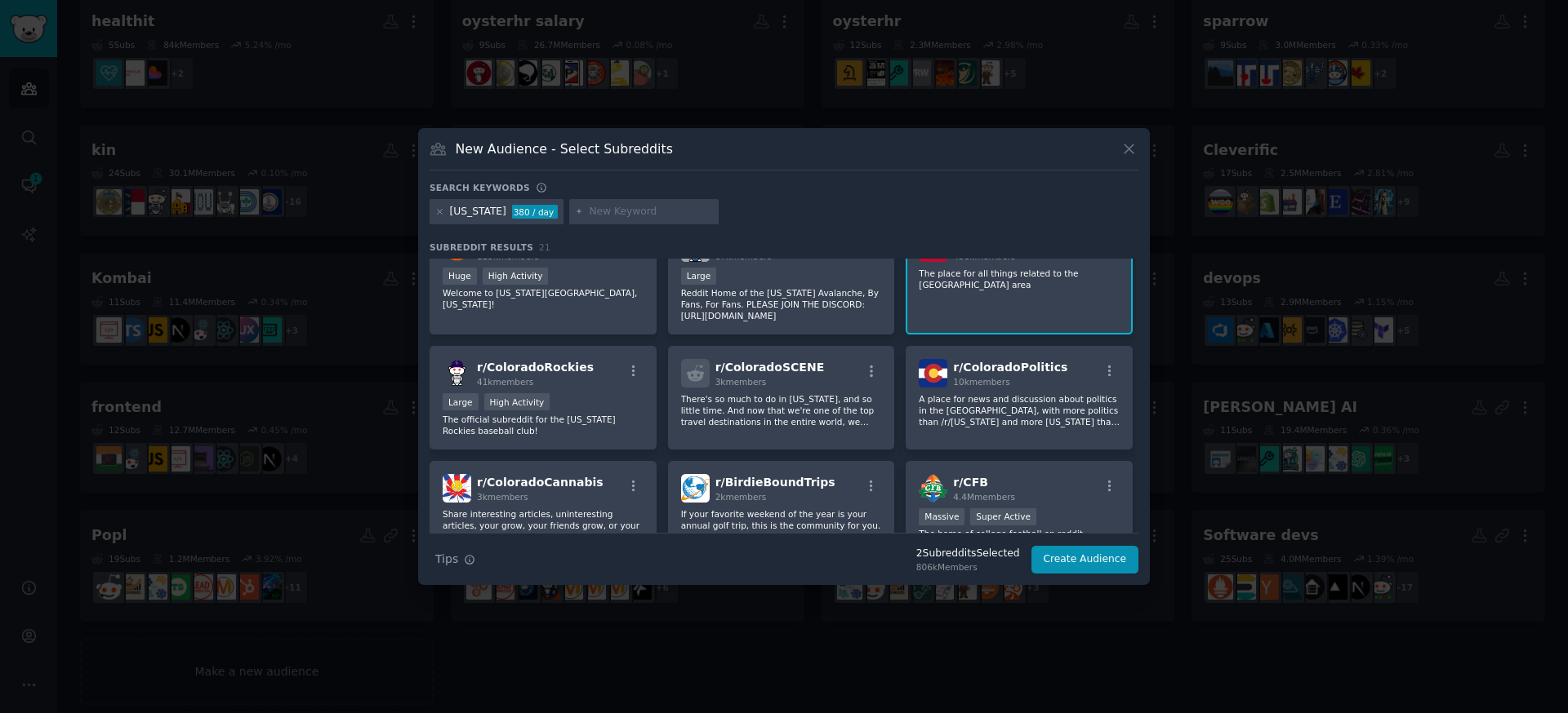
scroll to position [163, 0]
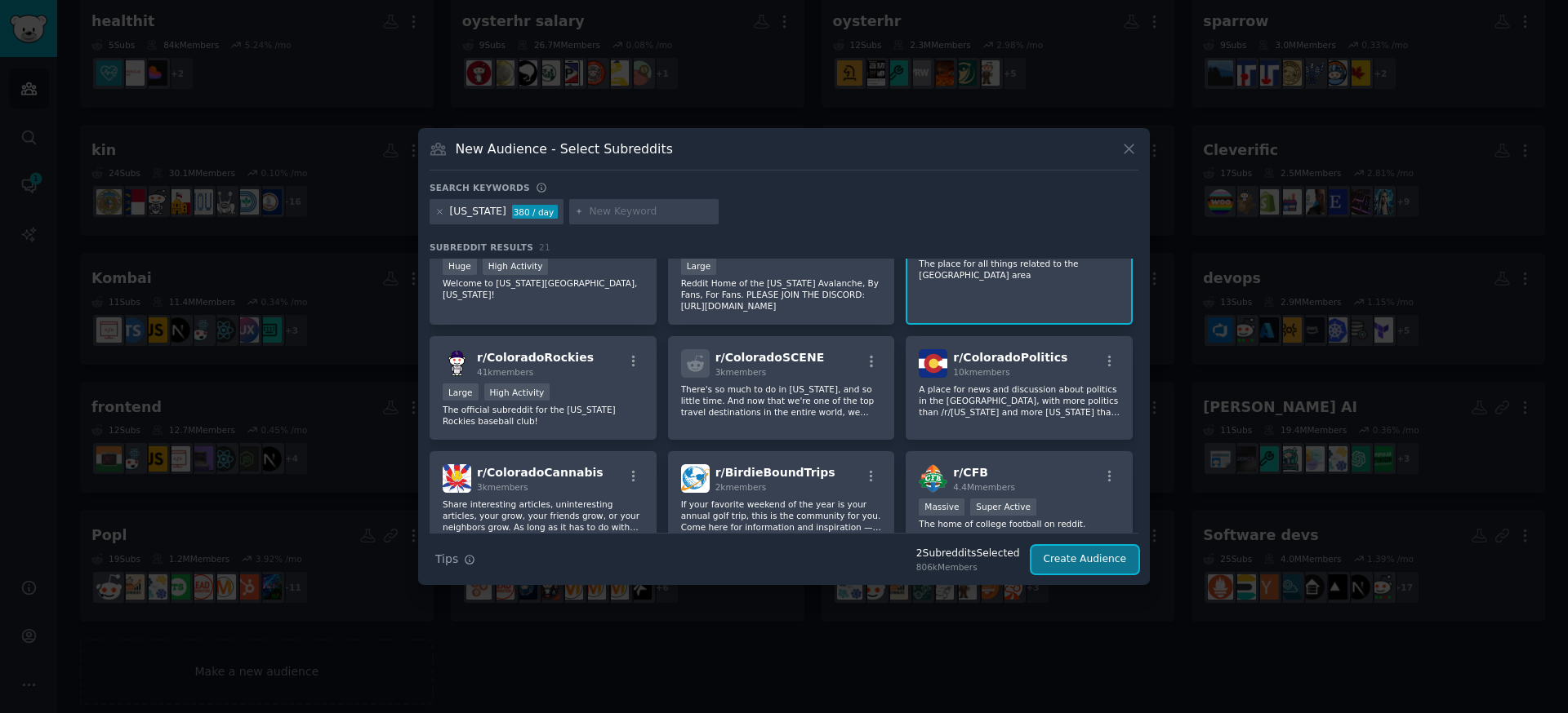
click at [1092, 551] on button "Create Audience" at bounding box center [1085, 560] width 108 height 27
